Goal: Understand process/instructions: Learn how to perform a task or action

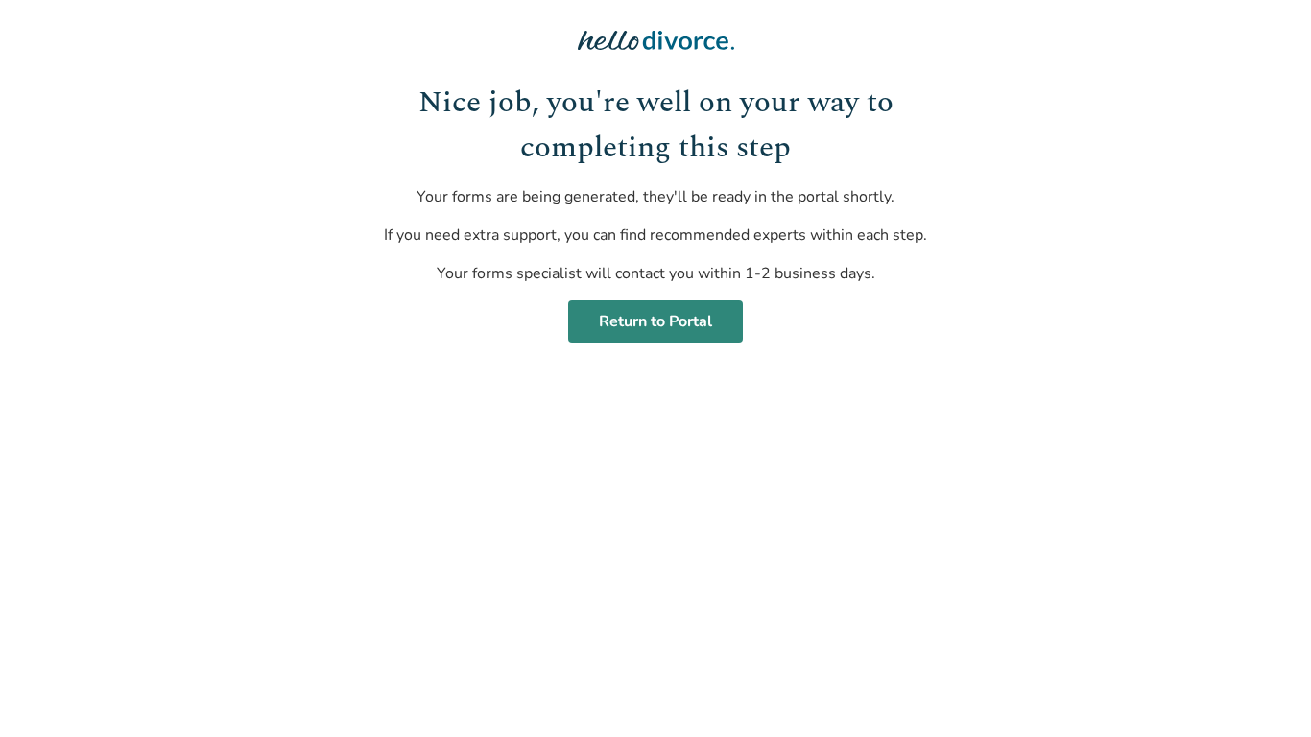
click at [621, 329] on link "Return to Portal" at bounding box center [655, 321] width 175 height 42
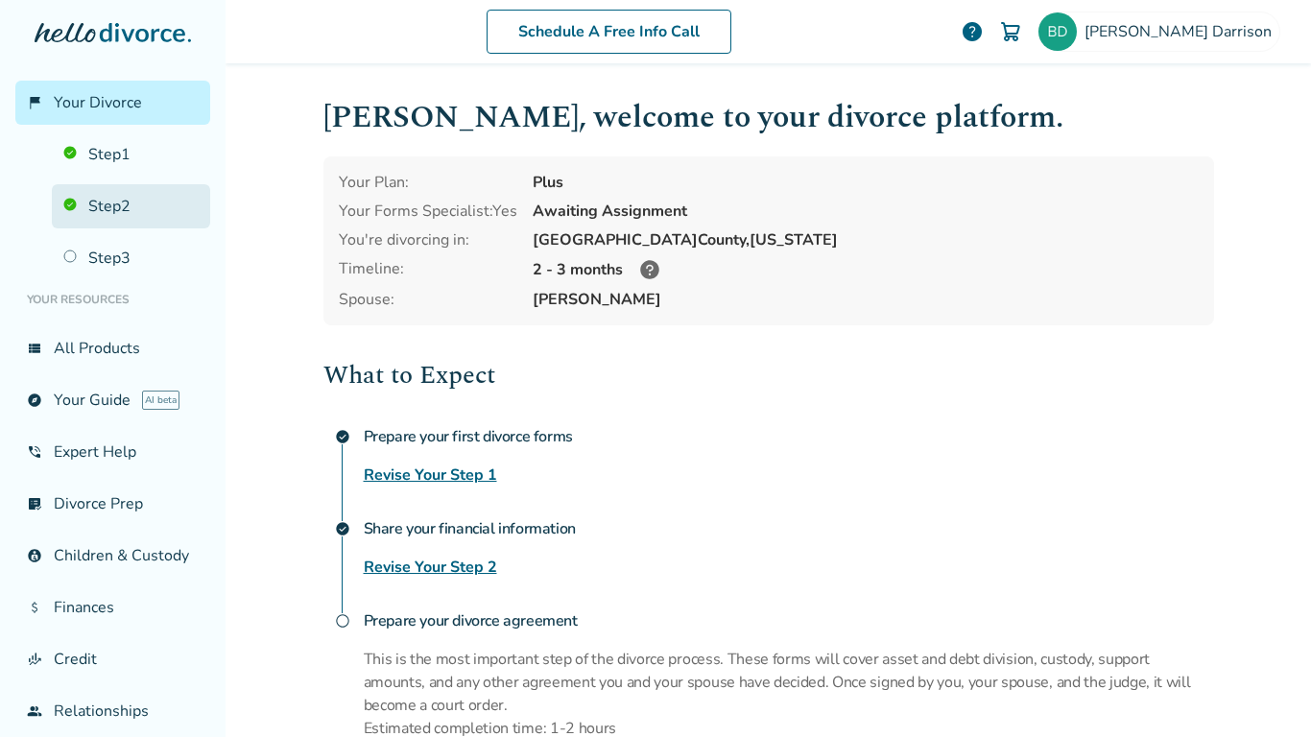
click at [109, 215] on link "Step 2" at bounding box center [131, 206] width 158 height 44
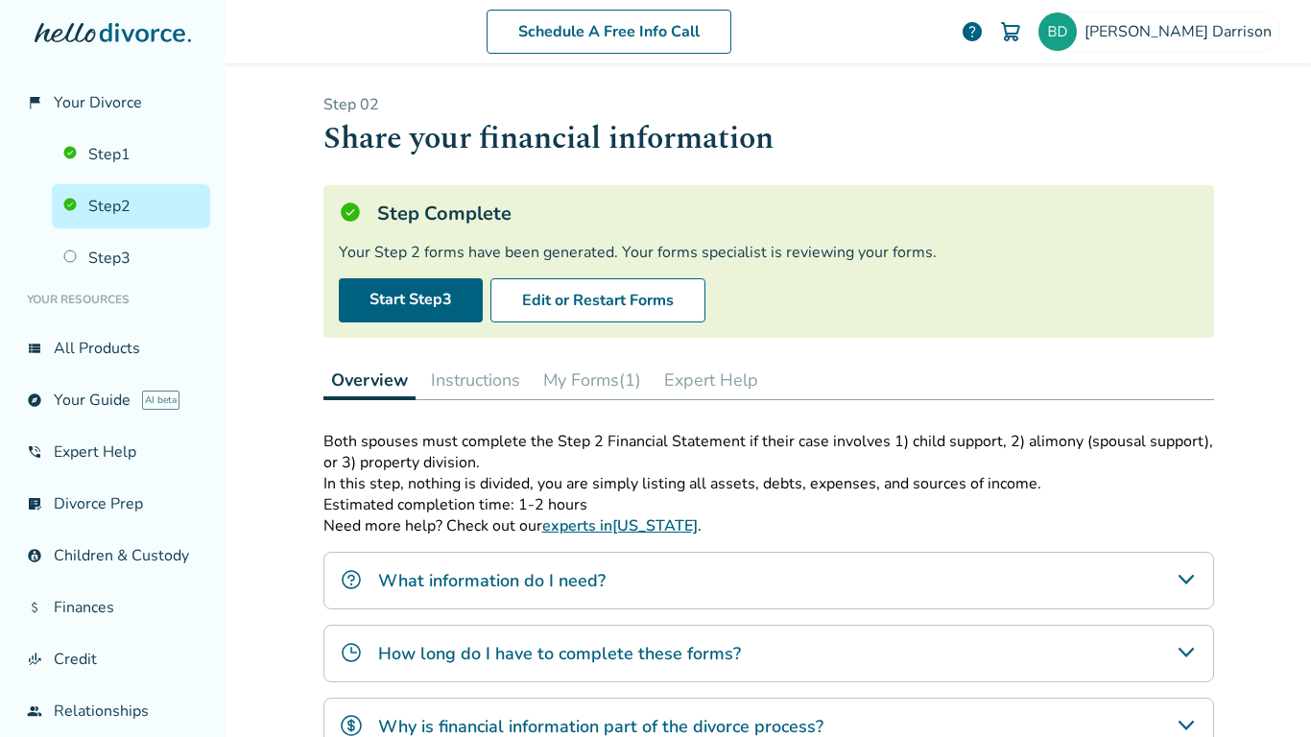
click at [487, 374] on button "Instructions" at bounding box center [475, 380] width 105 height 38
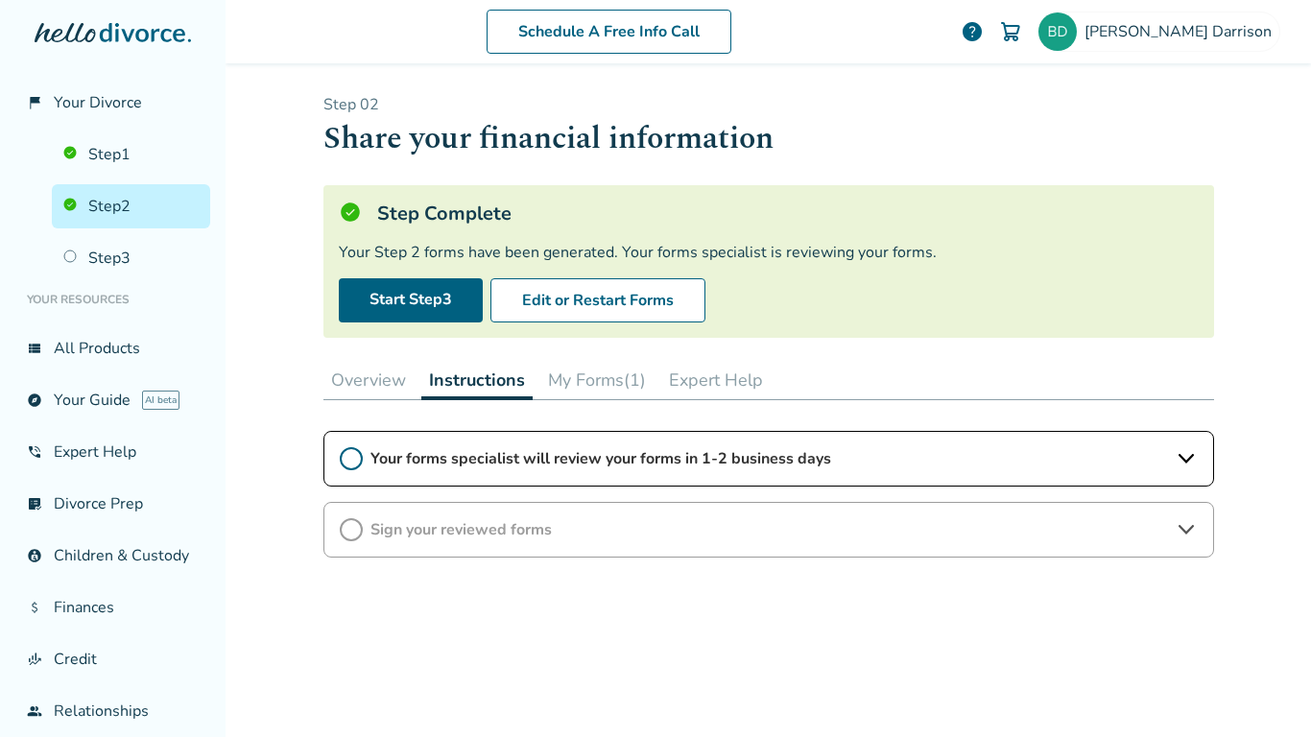
click at [369, 376] on button "Overview" at bounding box center [368, 380] width 90 height 38
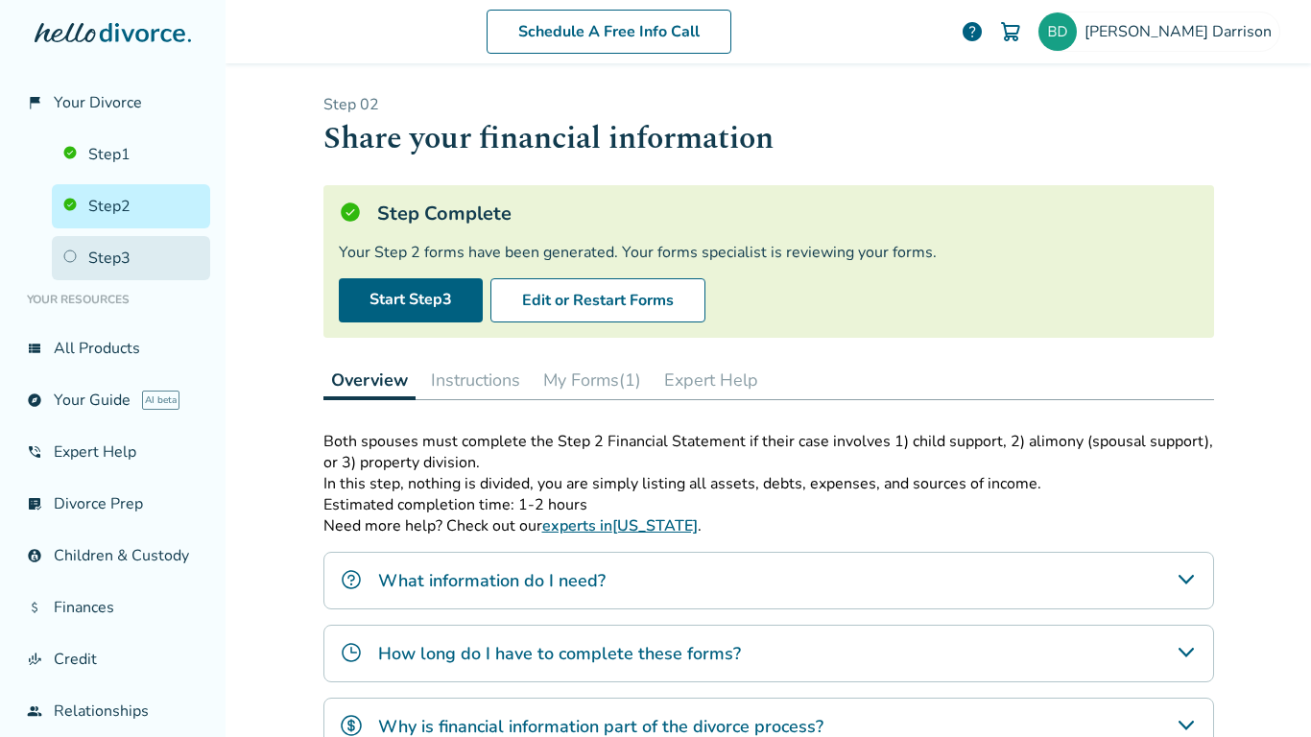
click at [82, 268] on link "Step 3" at bounding box center [131, 258] width 158 height 44
